Goal: Information Seeking & Learning: Check status

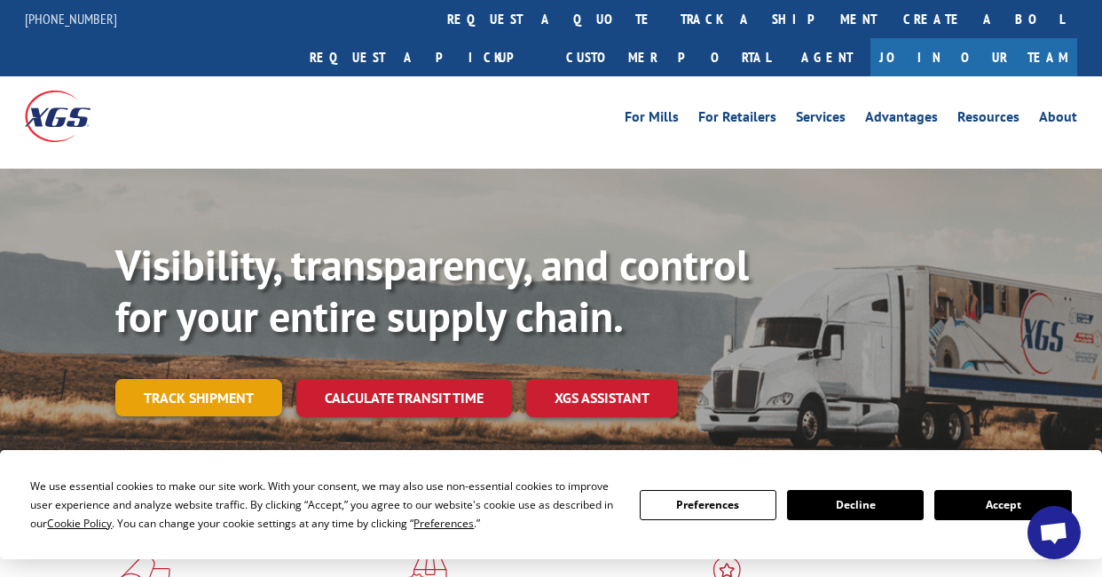
click at [192, 379] on link "Track shipment" at bounding box center [198, 397] width 167 height 37
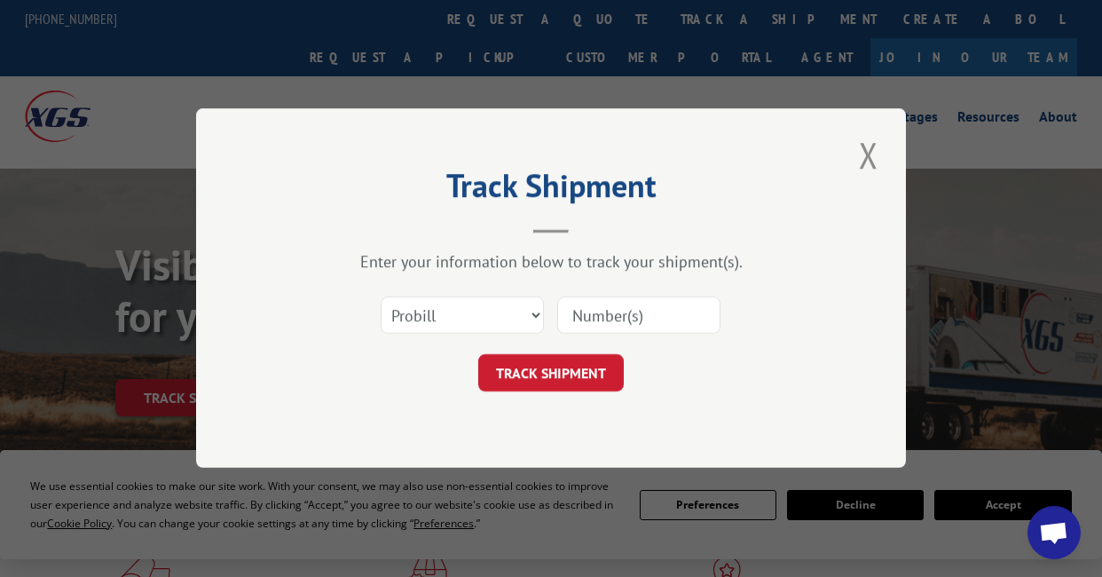
click at [548, 325] on div "Select category... Probill BOL PO" at bounding box center [551, 316] width 532 height 59
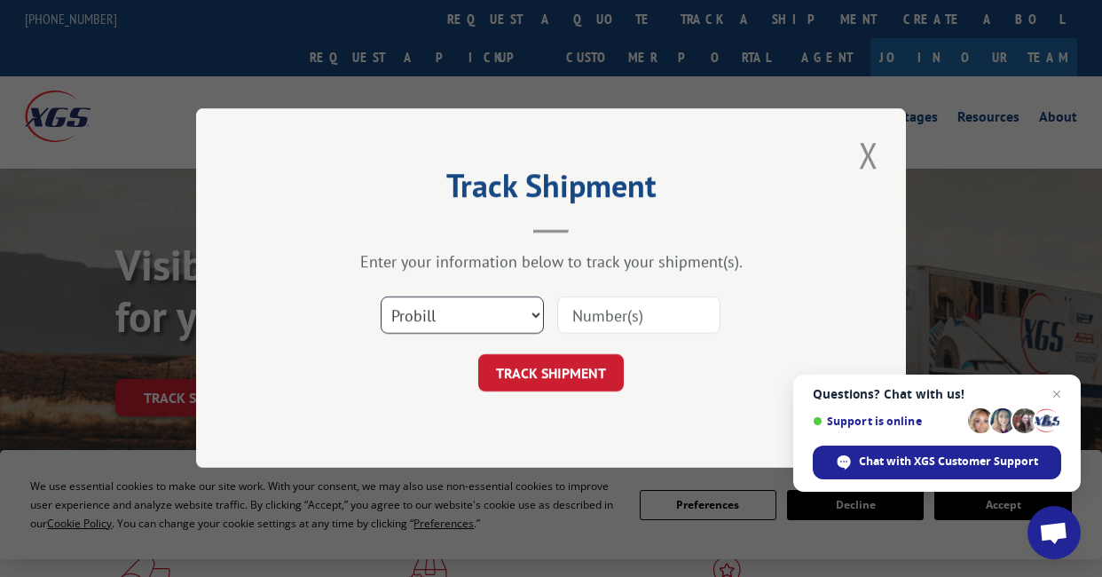
click at [517, 320] on select "Select category... Probill BOL PO" at bounding box center [462, 315] width 163 height 37
select select "bol"
click at [381, 297] on select "Select category... Probill BOL PO" at bounding box center [462, 315] width 163 height 37
click at [663, 321] on input at bounding box center [638, 315] width 163 height 37
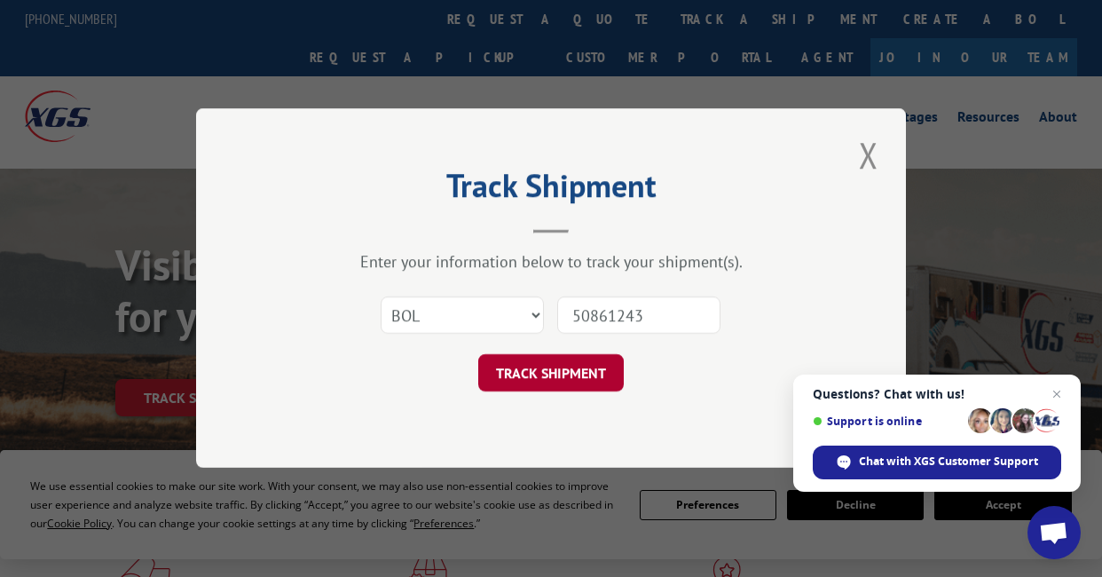
type input "50861243"
click at [560, 391] on button "TRACK SHIPMENT" at bounding box center [550, 373] width 145 height 37
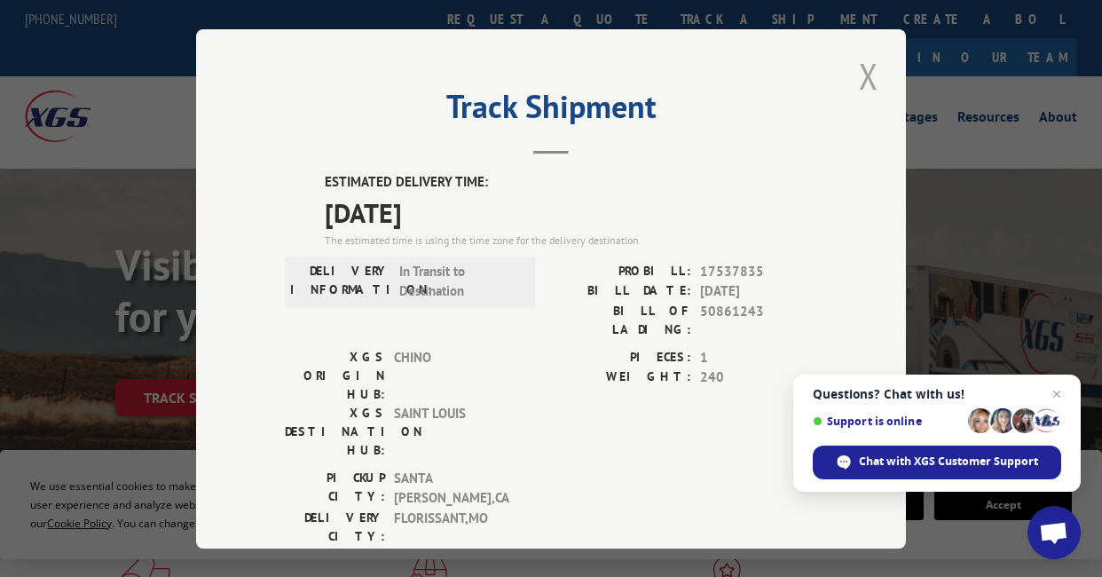
click at [871, 78] on button "Close modal" at bounding box center [868, 75] width 30 height 49
